Goal: Transaction & Acquisition: Purchase product/service

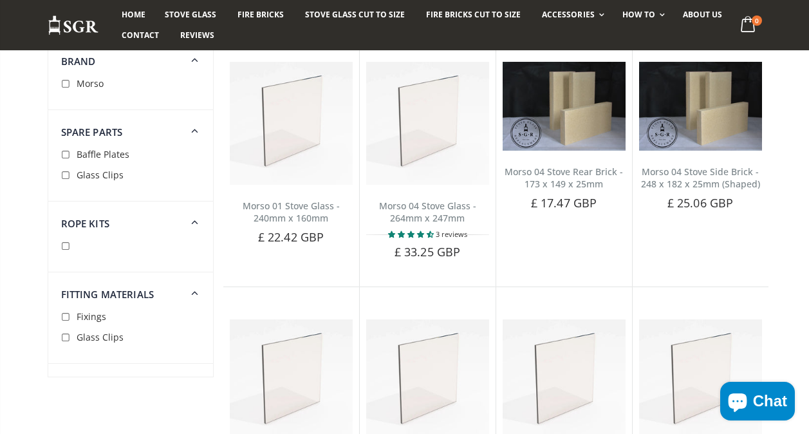
scroll to position [143, 0]
click at [64, 247] on input "checkbox" at bounding box center [67, 246] width 13 height 13
checkbox input "true"
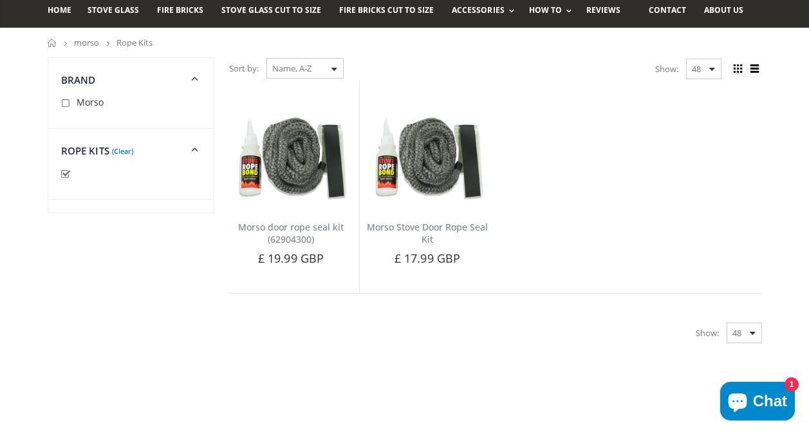
scroll to position [64, 0]
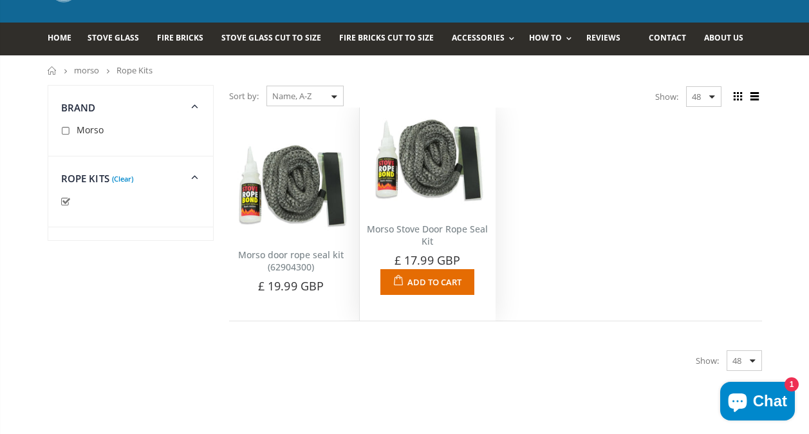
click at [439, 163] on img at bounding box center [427, 161] width 123 height 94
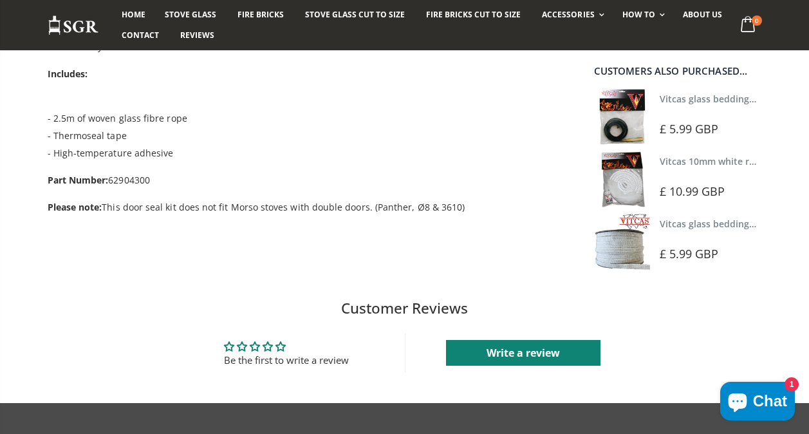
scroll to position [418, 0]
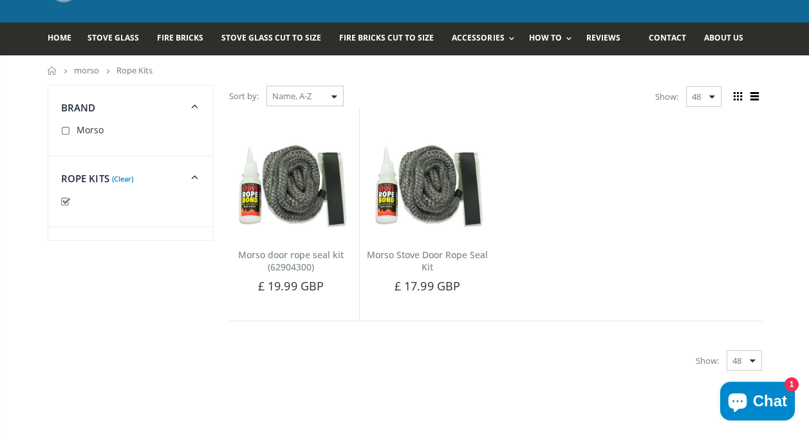
scroll to position [143, 0]
